Goal: Information Seeking & Learning: Find contact information

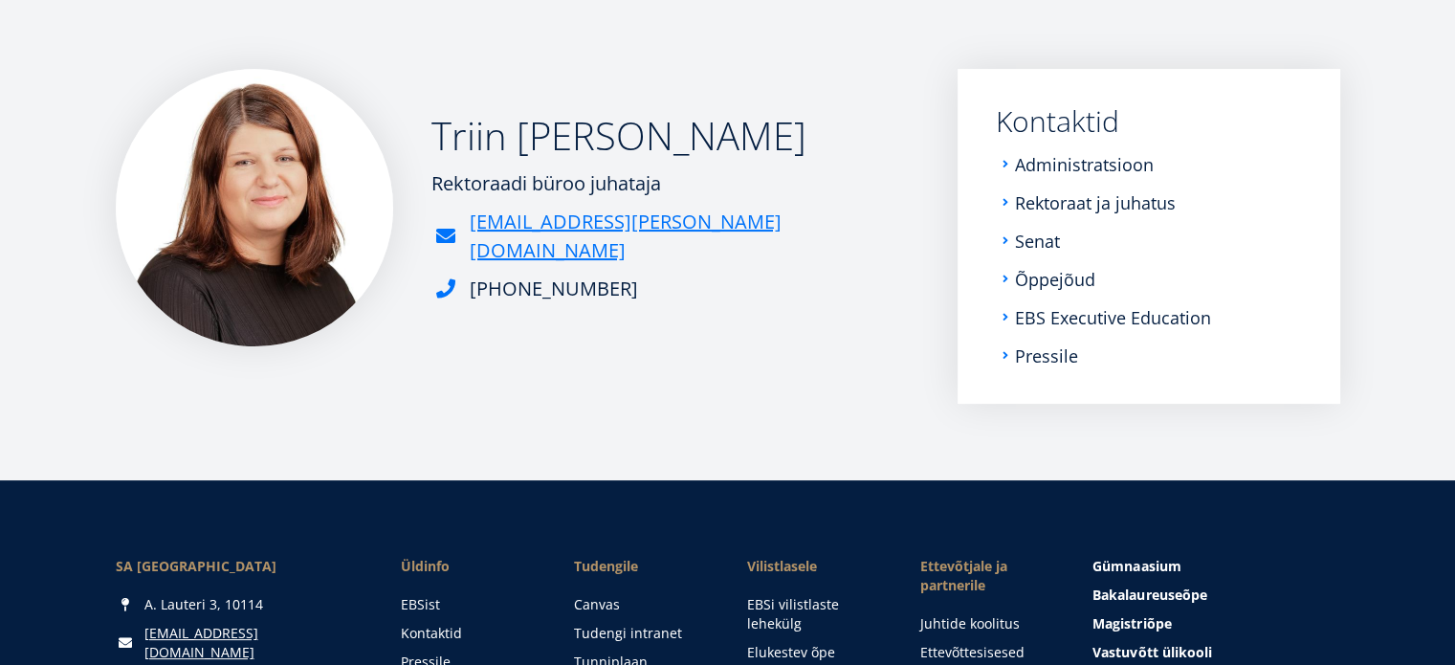
scroll to position [233, 0]
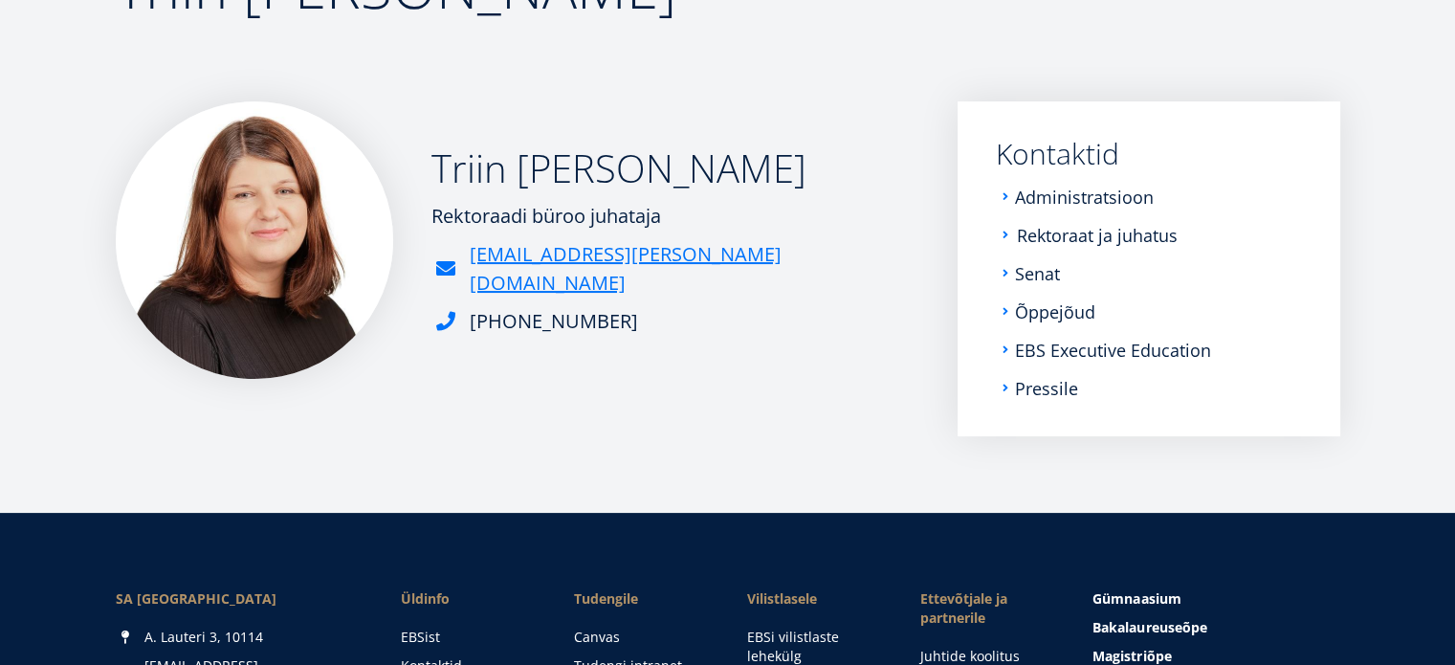
click at [1063, 236] on link "Rektoraat ja juhatus" at bounding box center [1097, 235] width 161 height 19
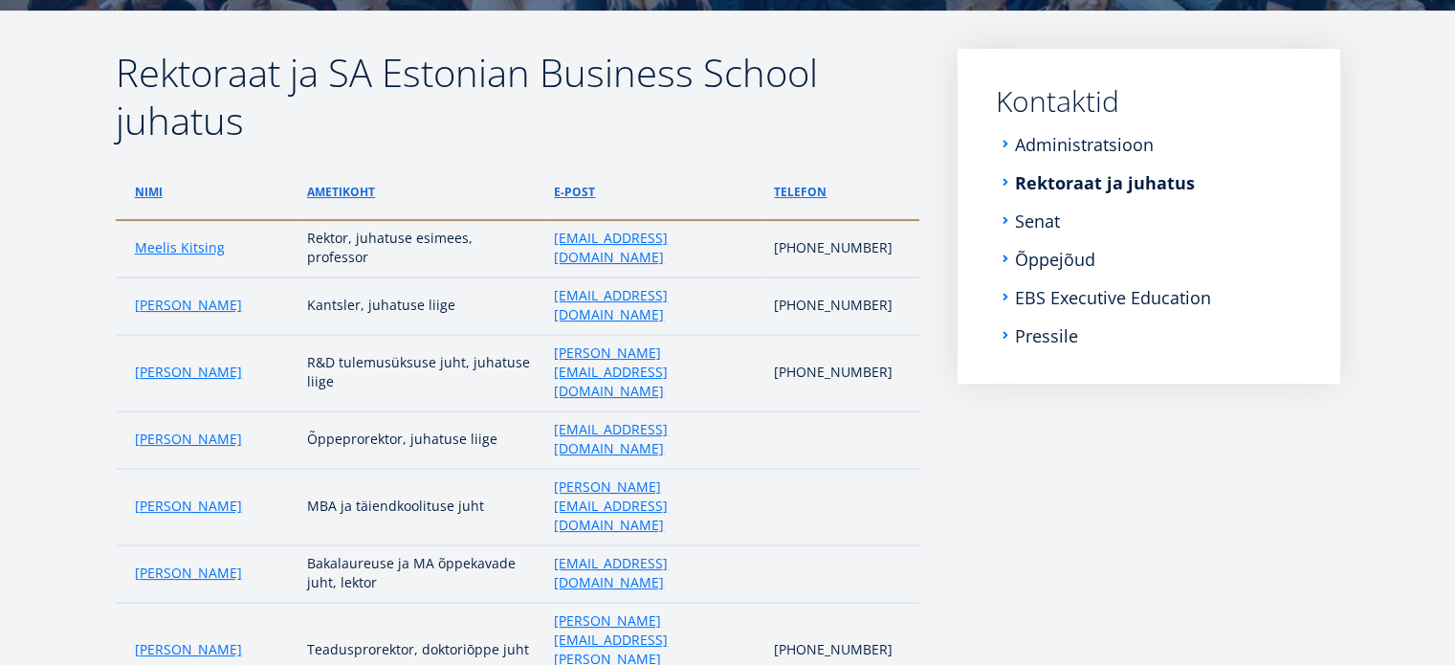
scroll to position [254, 0]
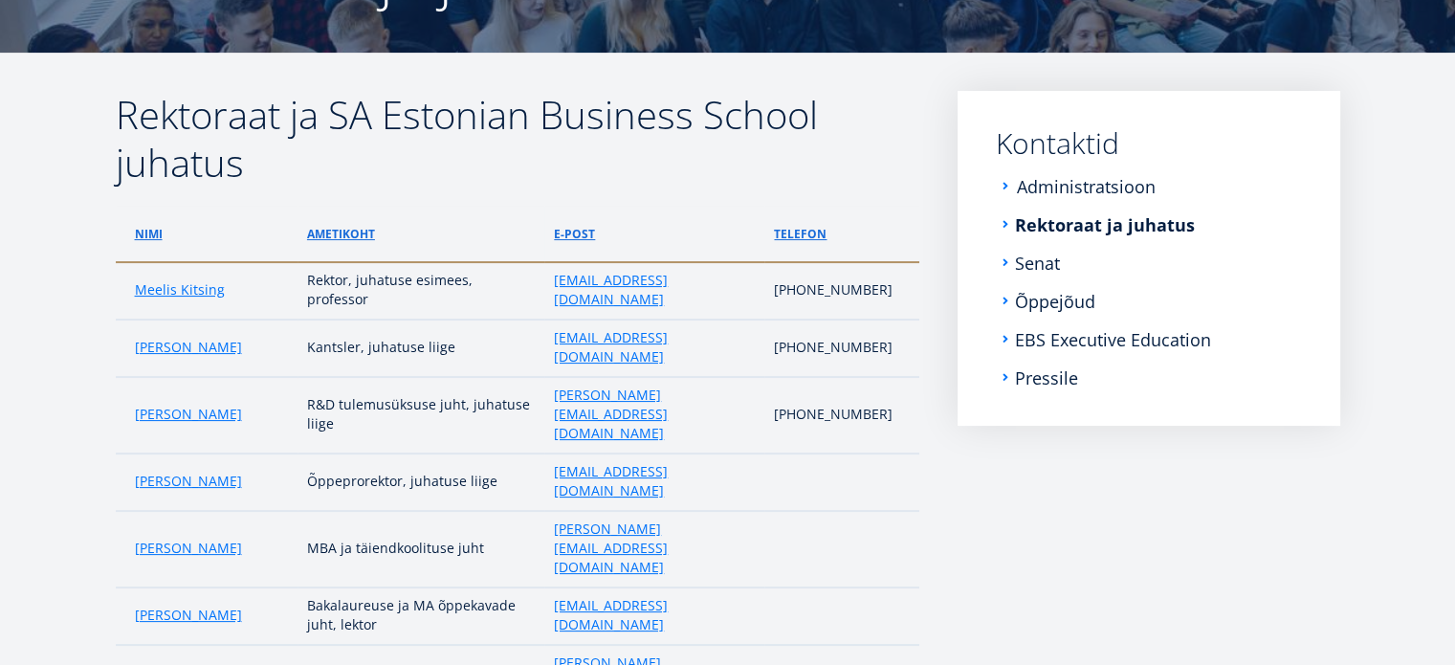
click at [1091, 183] on link "Administratsioon" at bounding box center [1086, 186] width 139 height 19
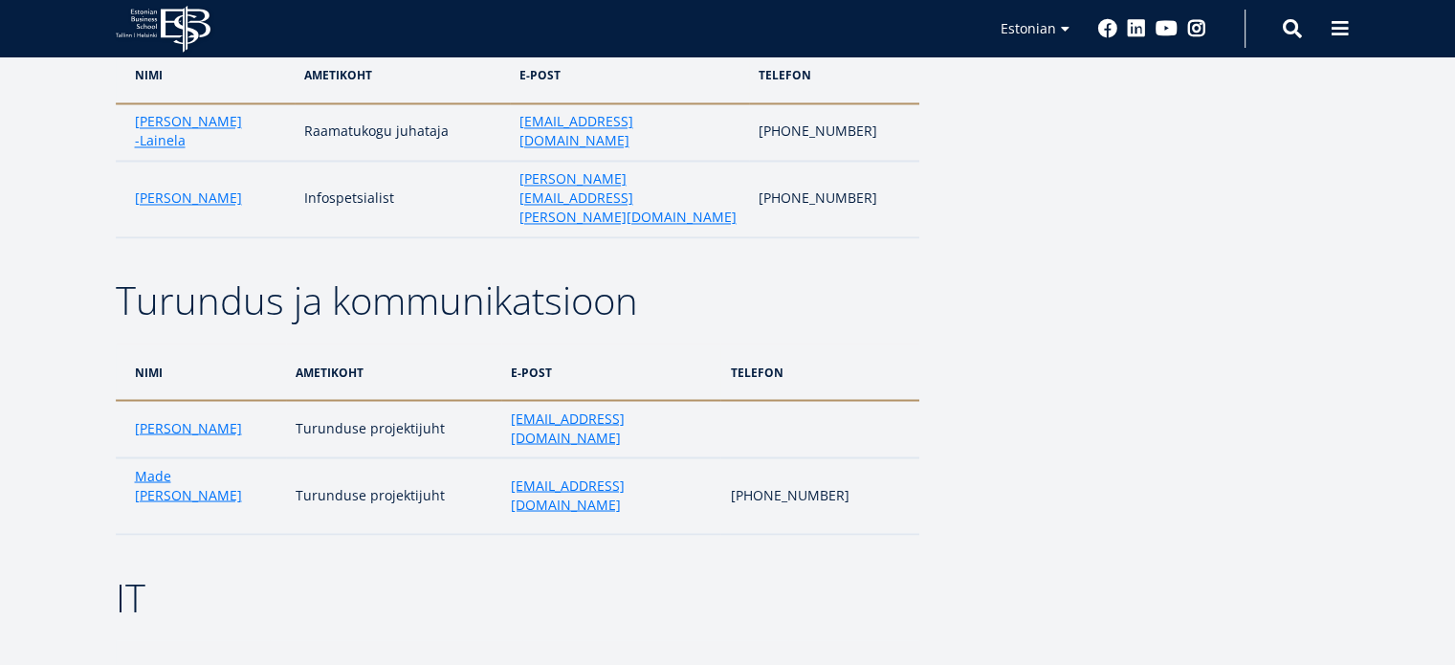
scroll to position [3288, 0]
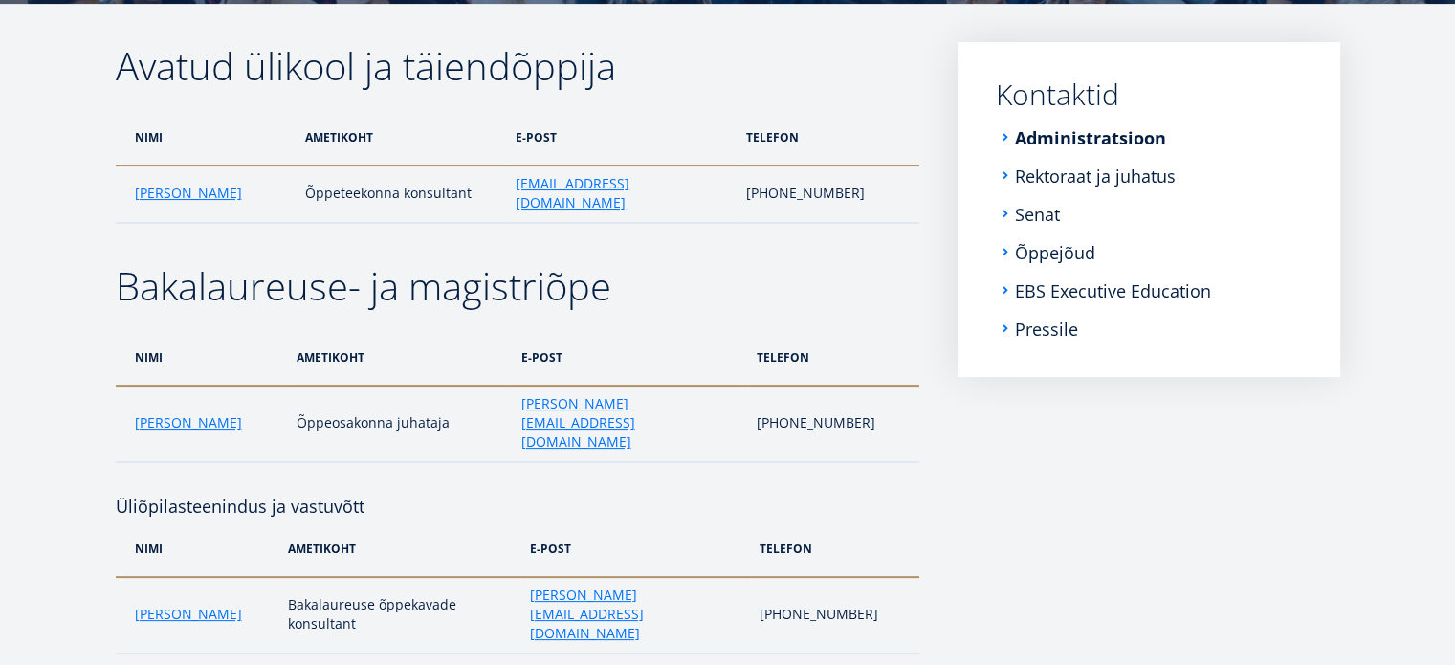
scroll to position [304, 0]
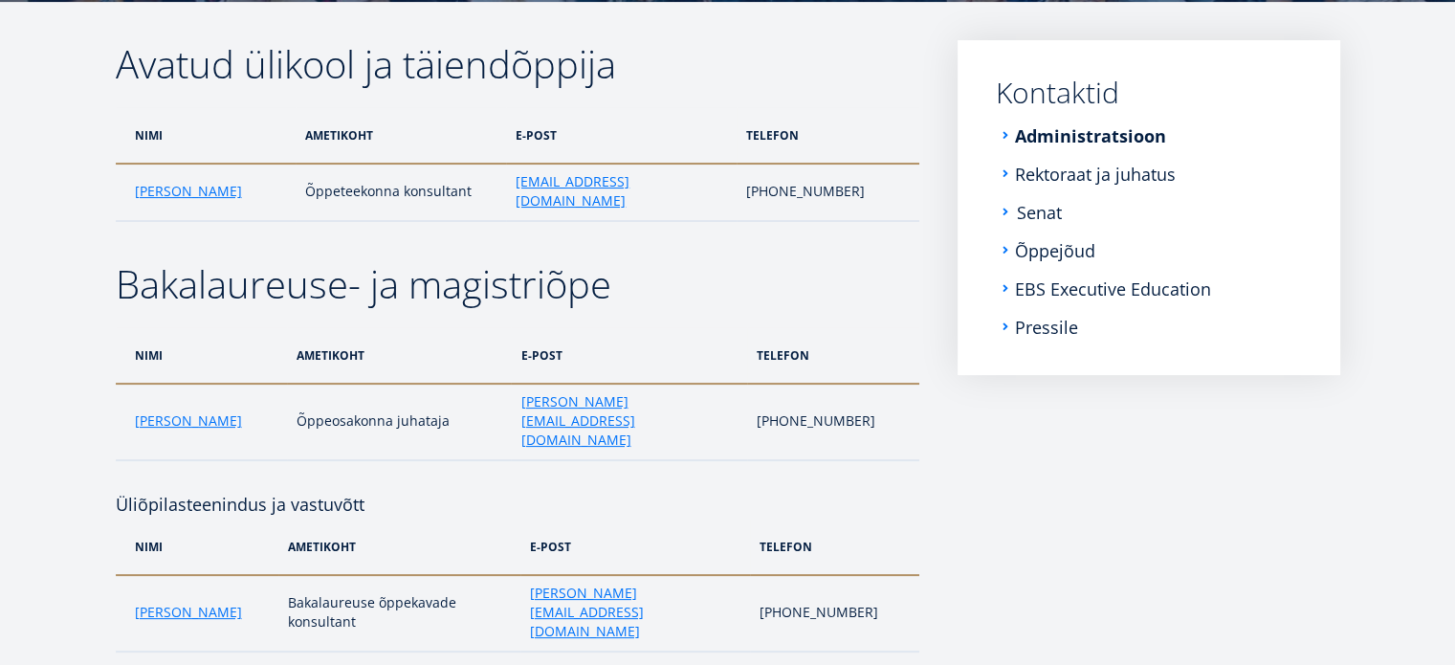
click at [1033, 221] on link "Senat" at bounding box center [1039, 212] width 45 height 19
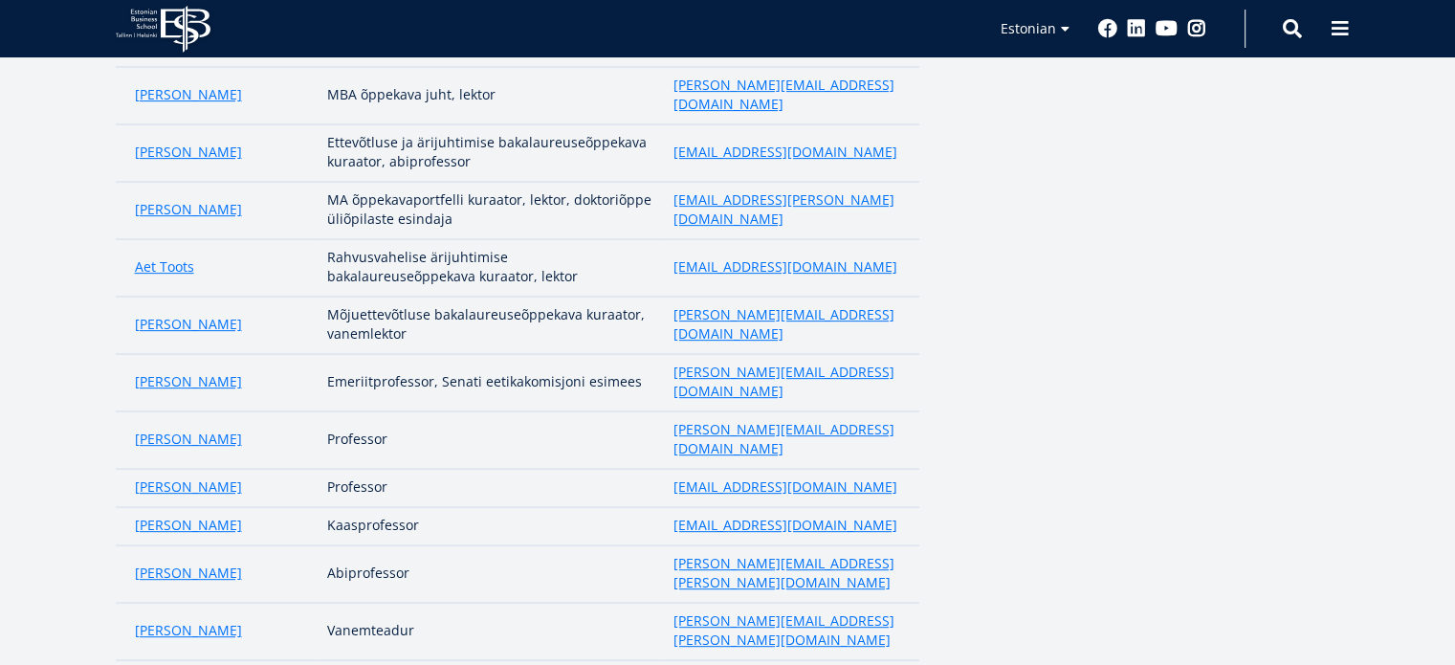
scroll to position [705, 0]
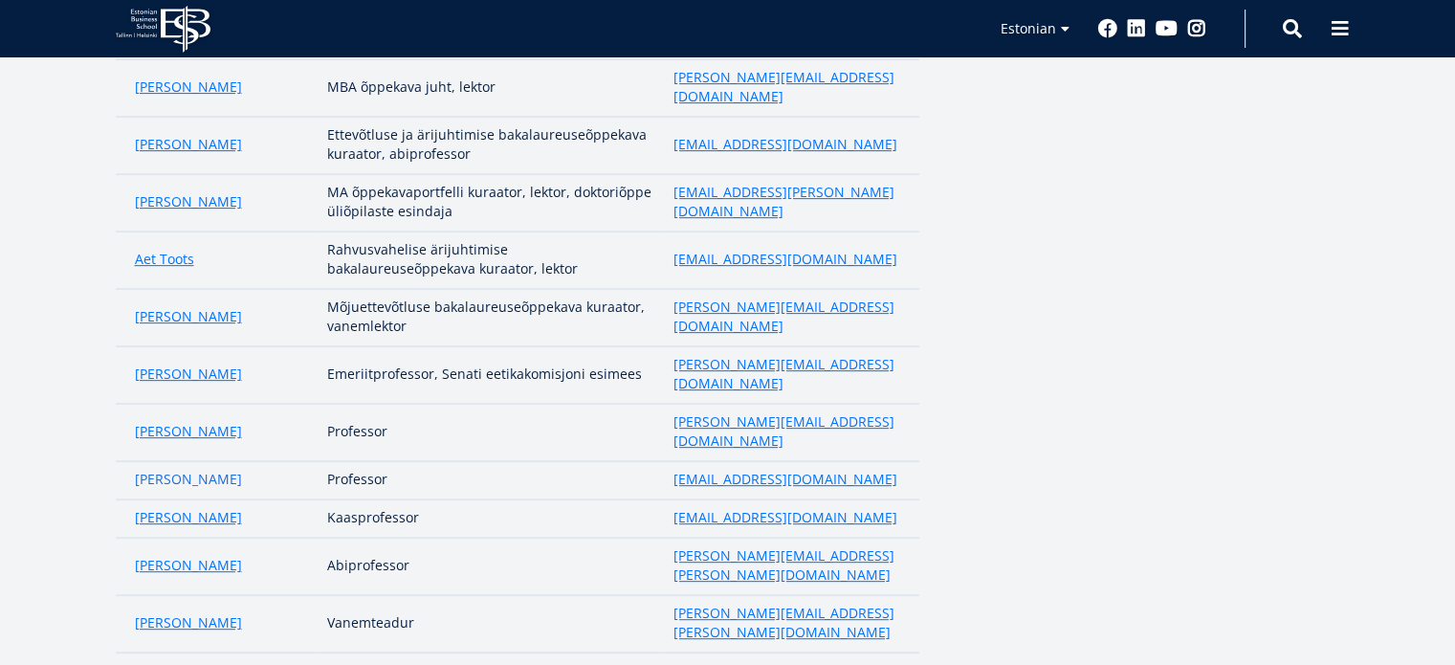
click at [168, 470] on link "[PERSON_NAME]" at bounding box center [188, 479] width 107 height 19
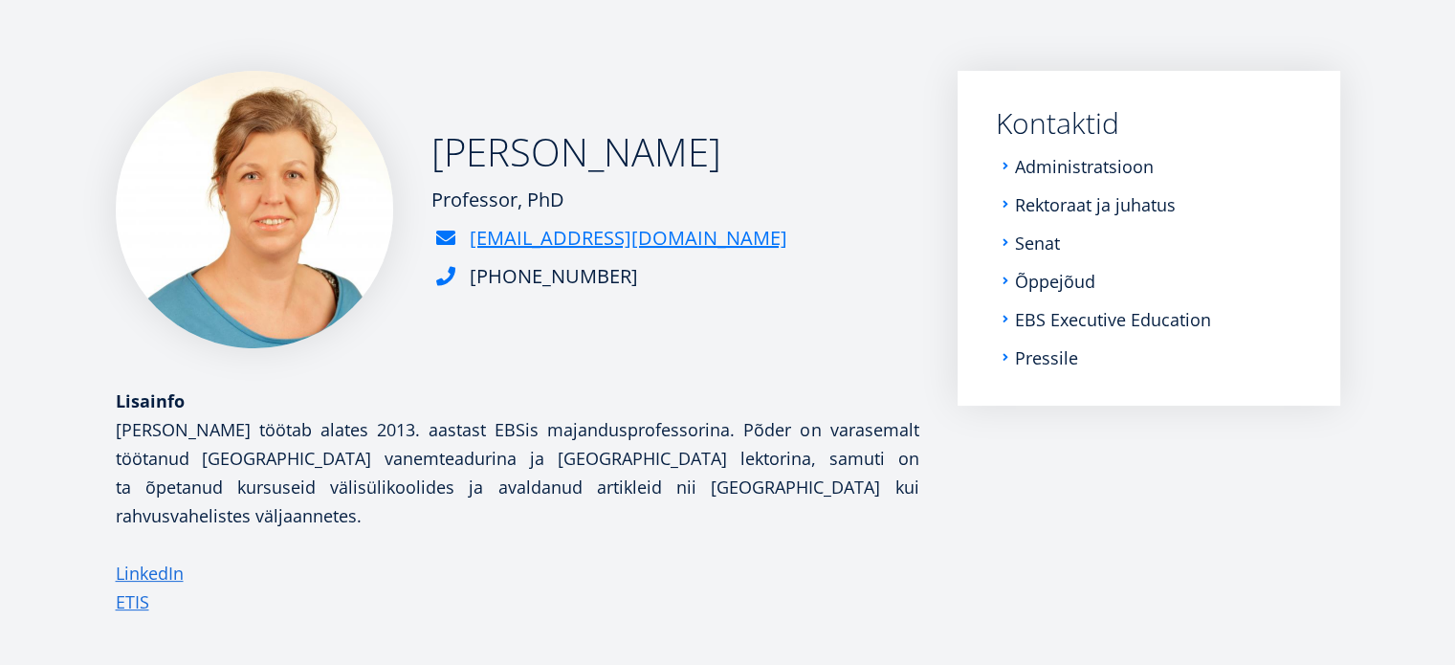
scroll to position [294, 0]
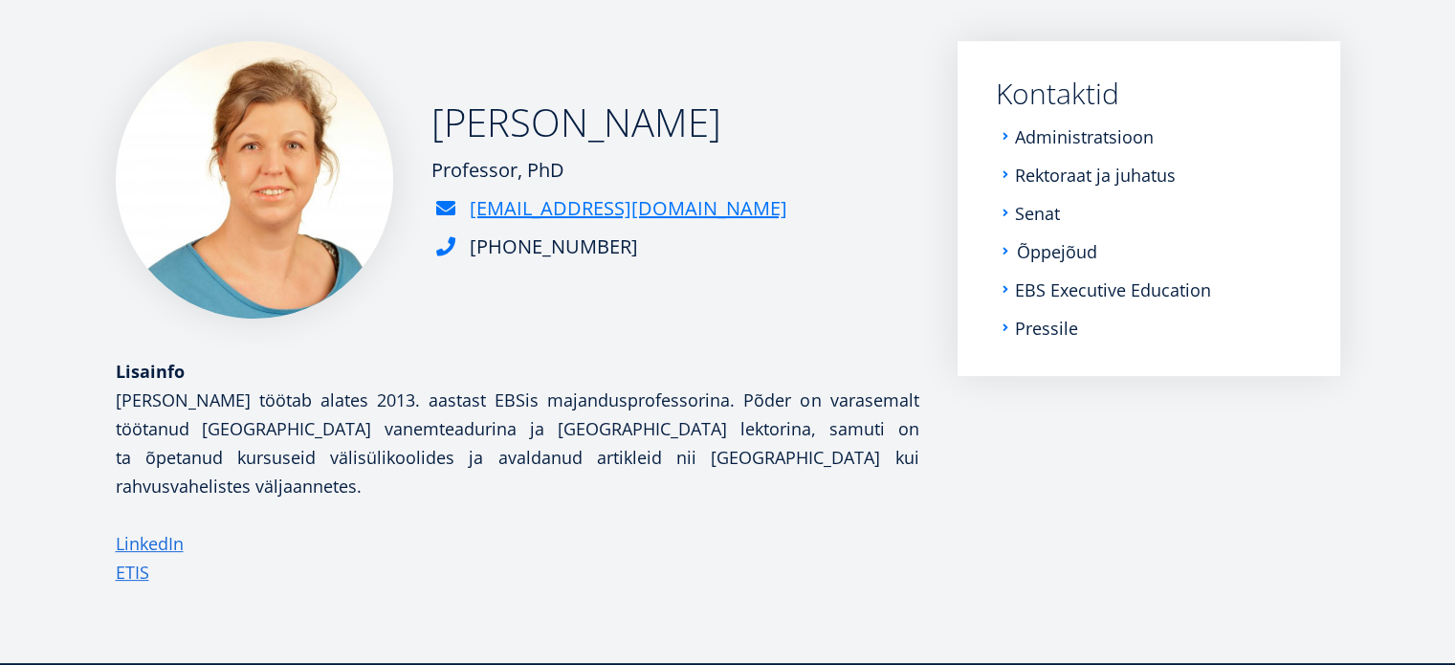
click at [1049, 244] on link "Õppejõud" at bounding box center [1057, 251] width 80 height 19
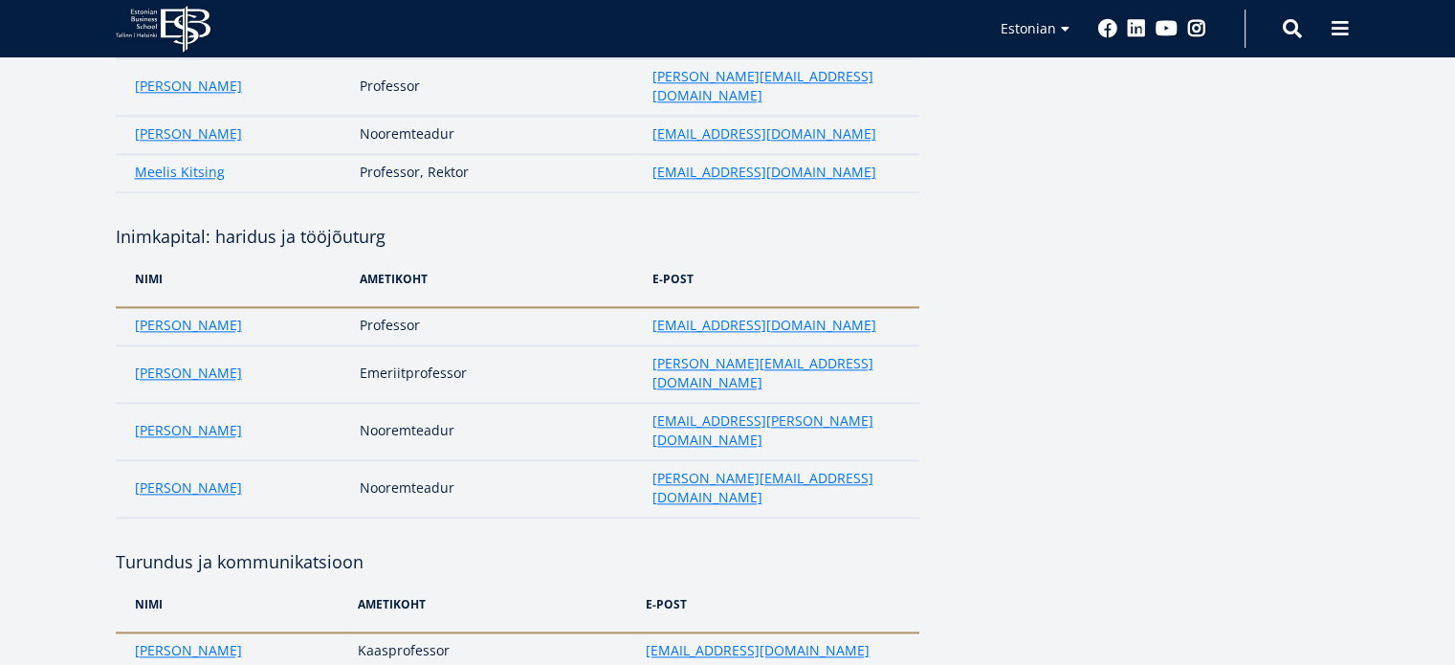
scroll to position [2337, 0]
